Goal: Task Accomplishment & Management: Use online tool/utility

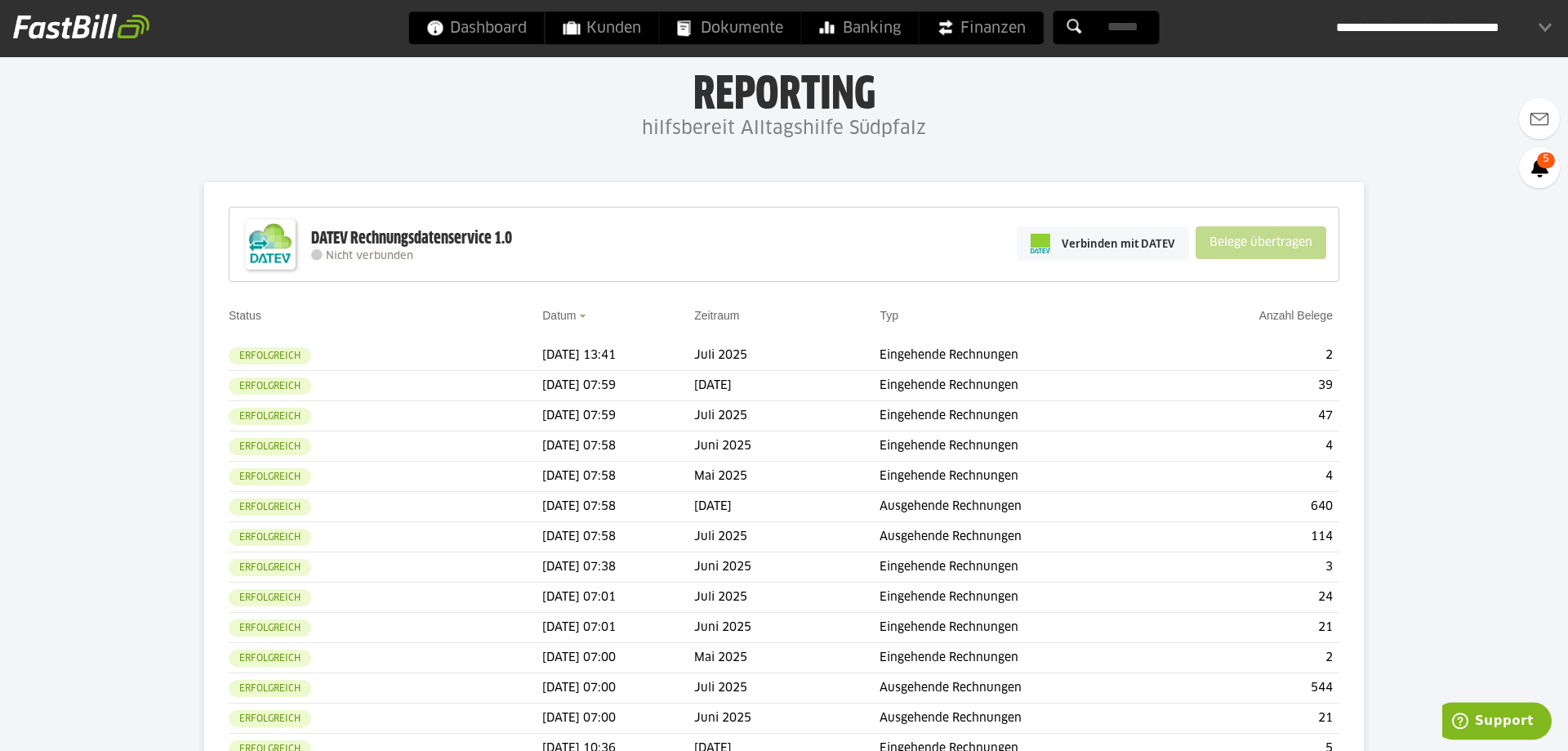
scroll to position [83, 0]
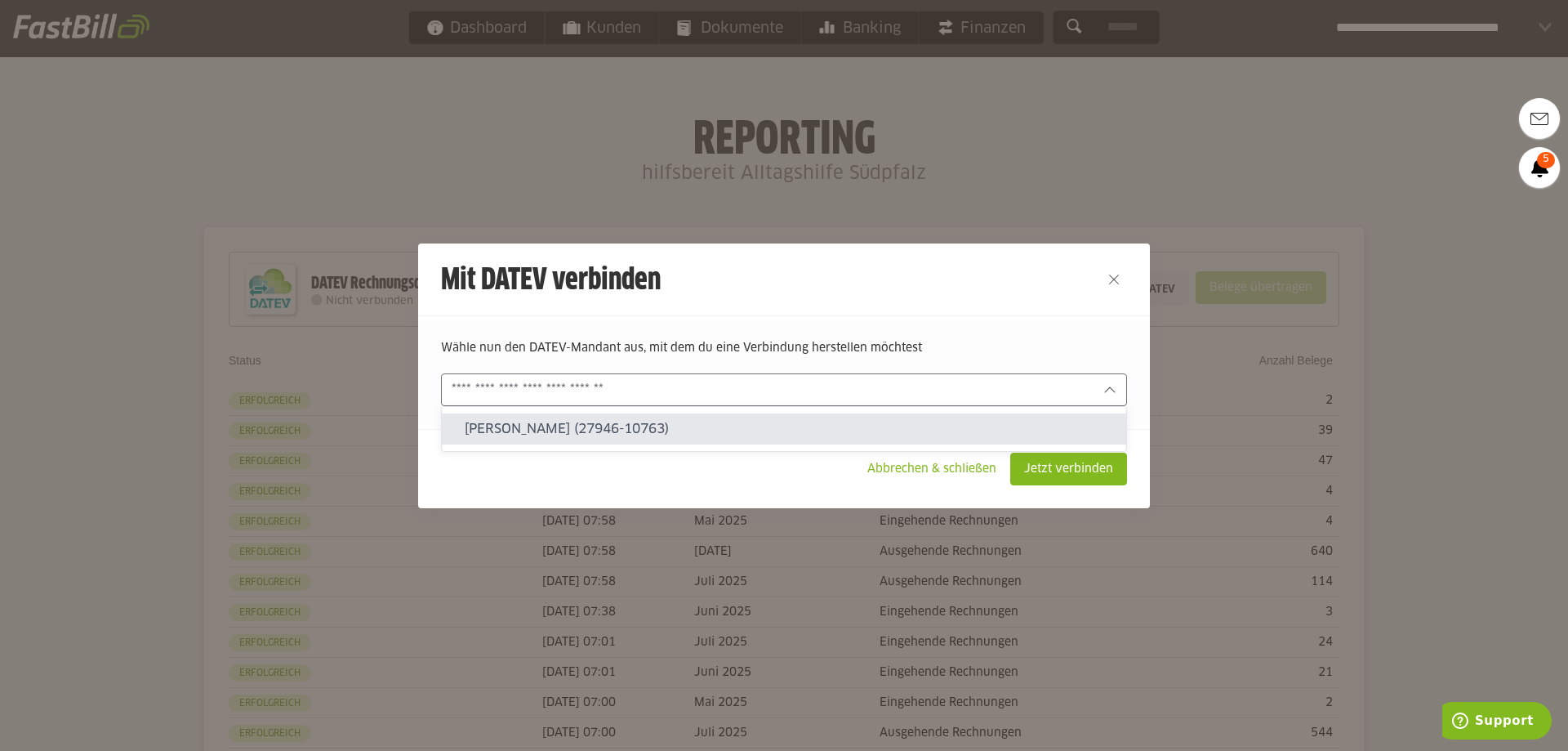
click at [675, 432] on slot "[PERSON_NAME] (27946-10763)" at bounding box center [789, 428] width 648 height 18
type input "**********"
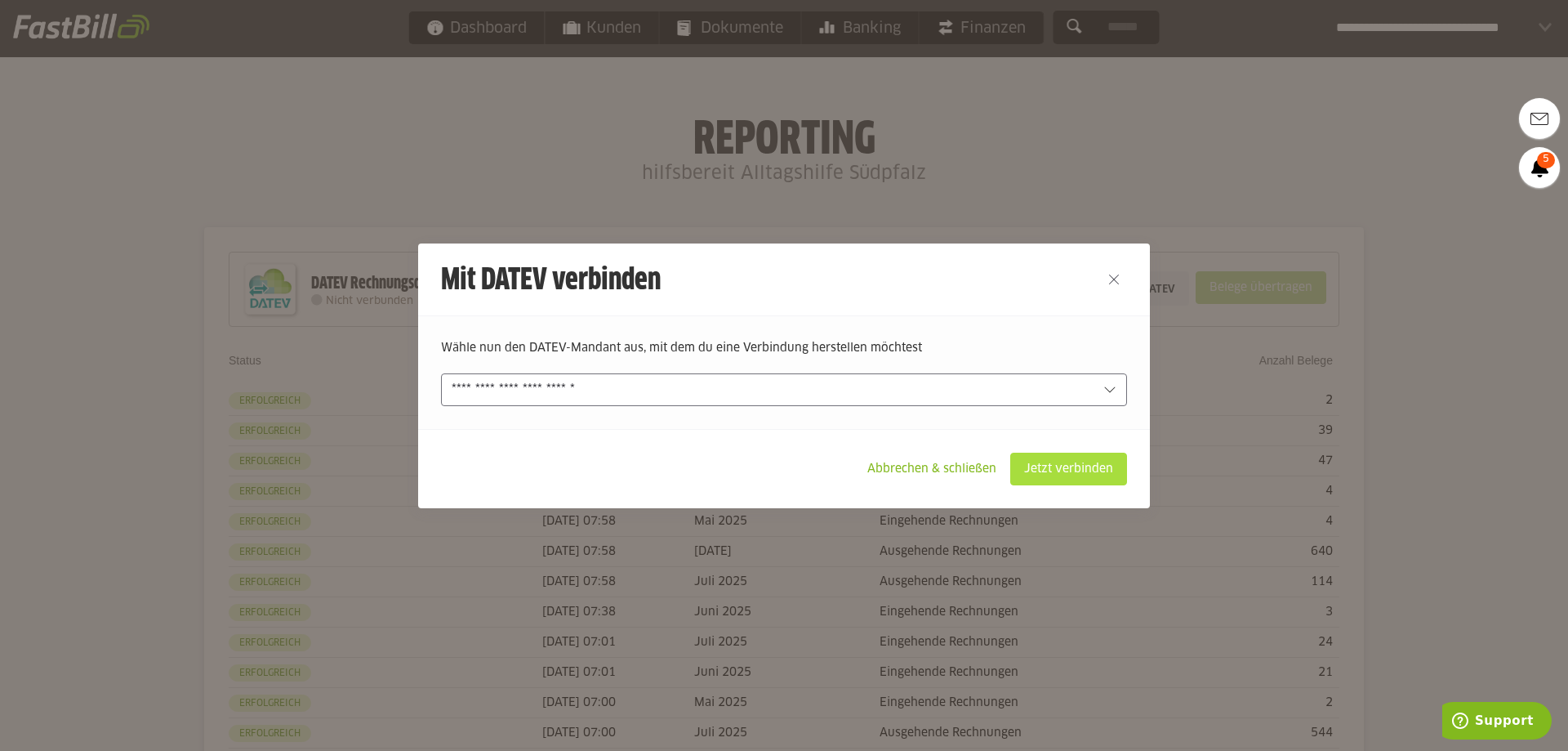
click at [1099, 480] on slot "Jetzt verbinden" at bounding box center [1069, 469] width 116 height 31
click at [1052, 475] on slot "Jetzt verbinden" at bounding box center [1069, 469] width 116 height 31
click at [1068, 466] on slot "Jetzt verbinden" at bounding box center [1069, 469] width 116 height 31
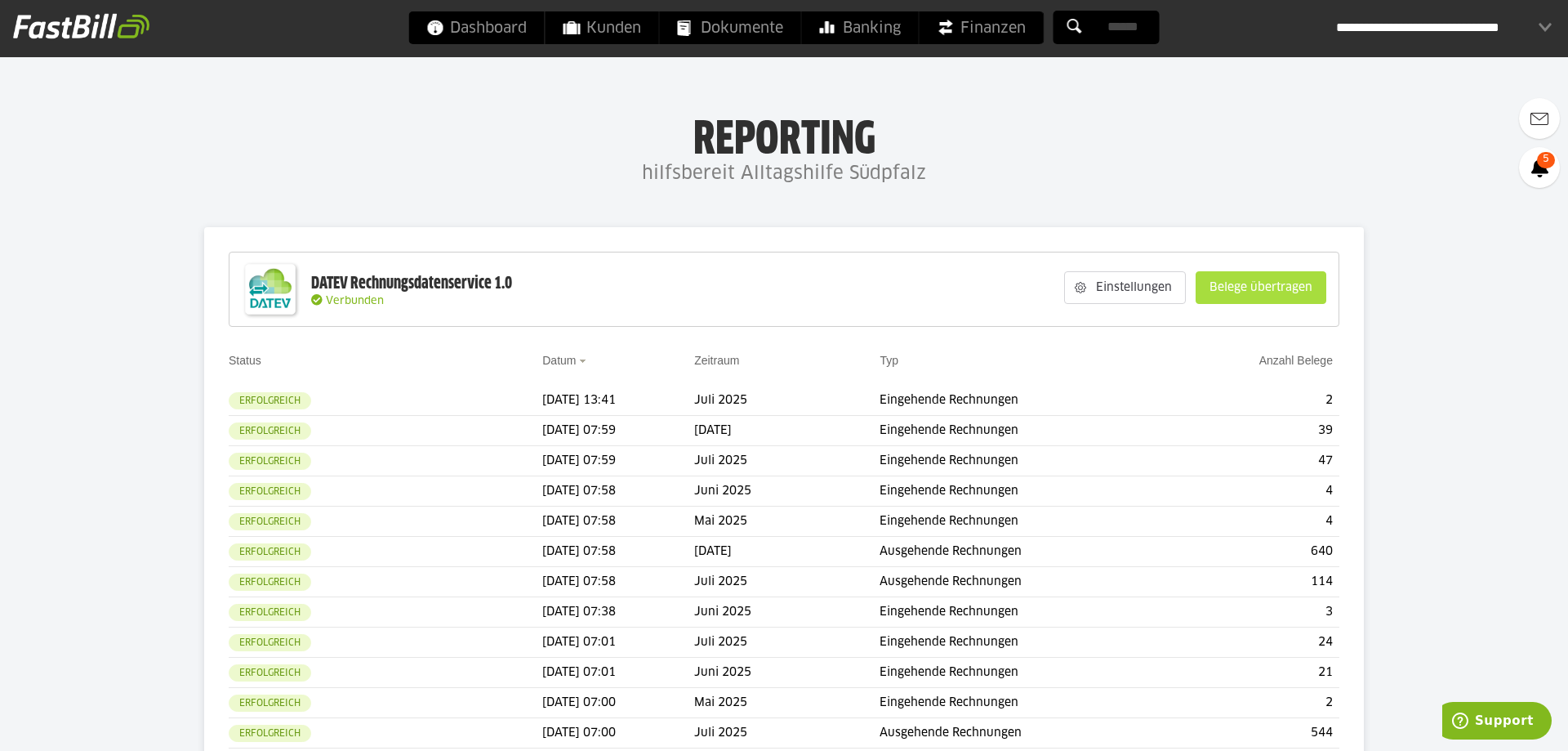
click at [1306, 293] on slot "Belege übertragen" at bounding box center [1261, 288] width 129 height 31
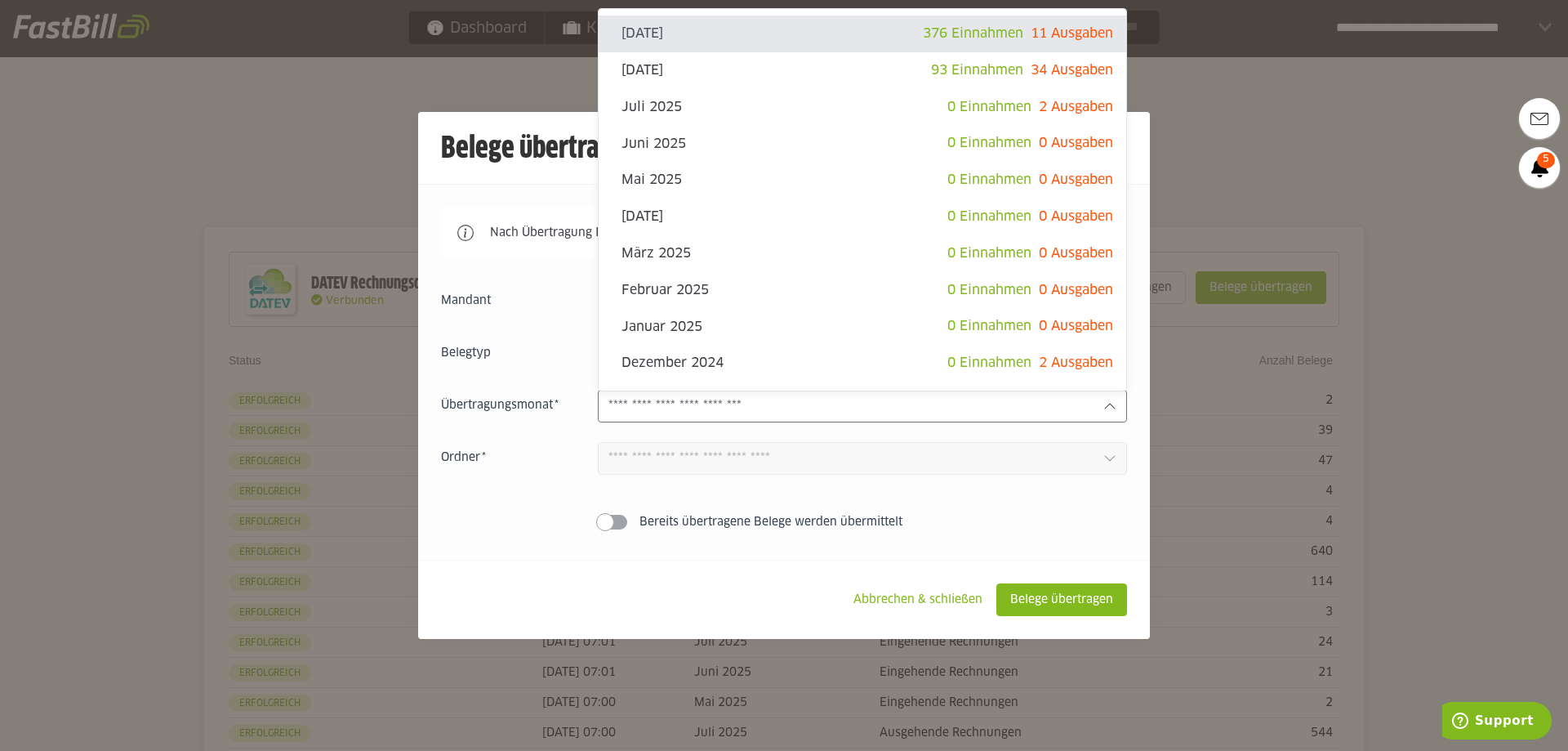
click at [735, 411] on input "text" at bounding box center [849, 405] width 482 height 18
click at [887, 602] on slot "Abbrechen & schließen" at bounding box center [918, 600] width 155 height 31
